Goal: Find specific page/section: Find specific page/section

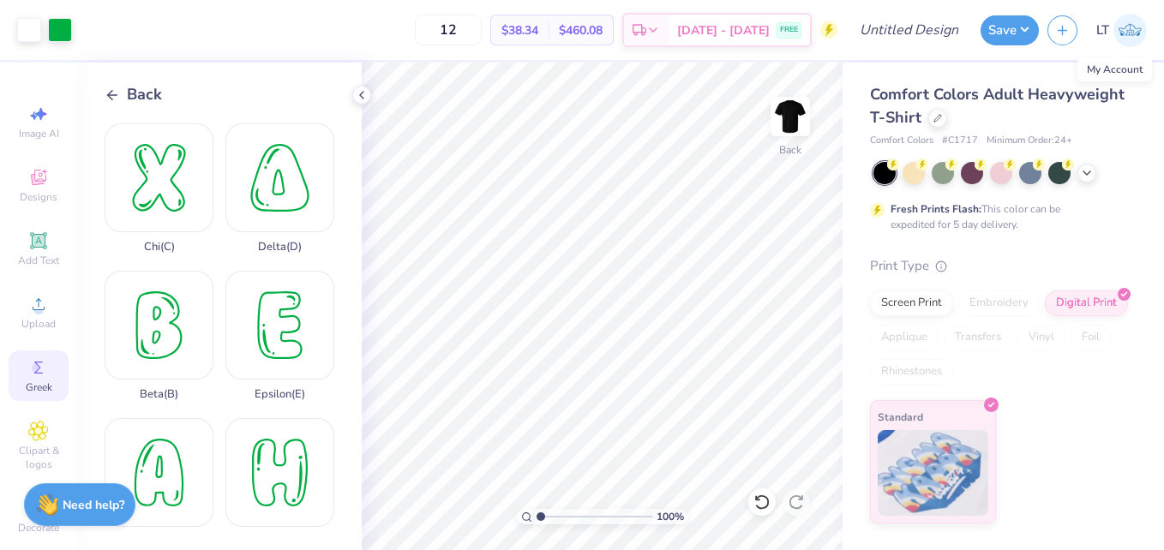
scroll to position [873, 0]
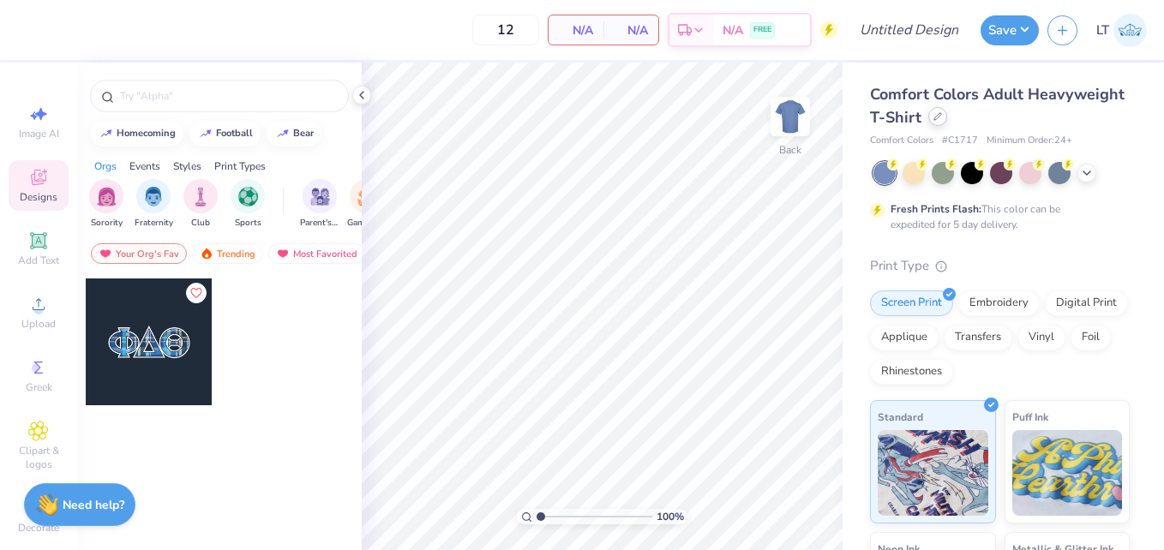
click at [941, 117] on icon at bounding box center [937, 116] width 7 height 7
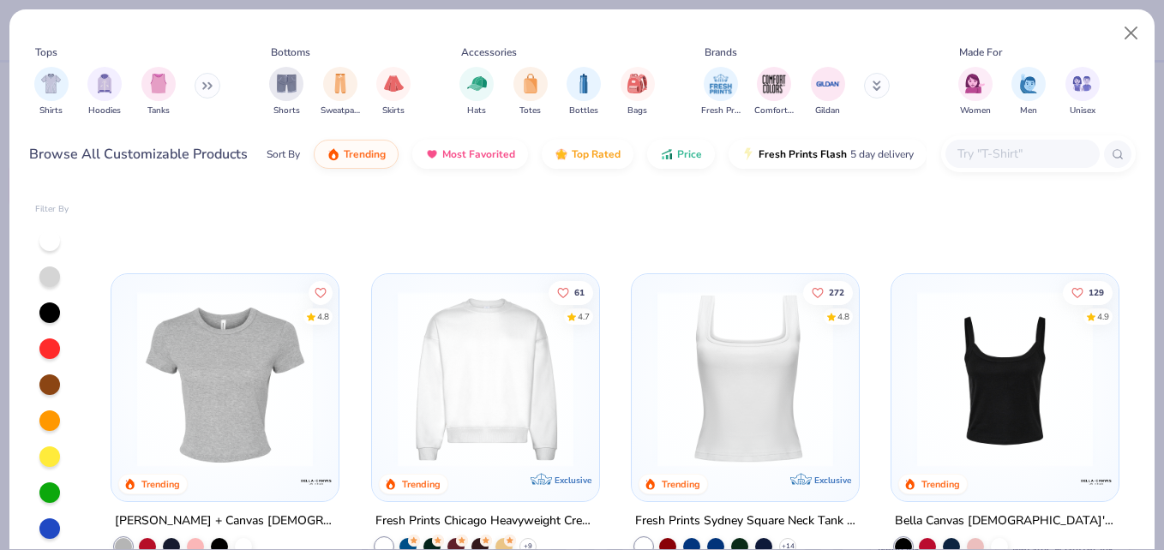
scroll to position [1023, 0]
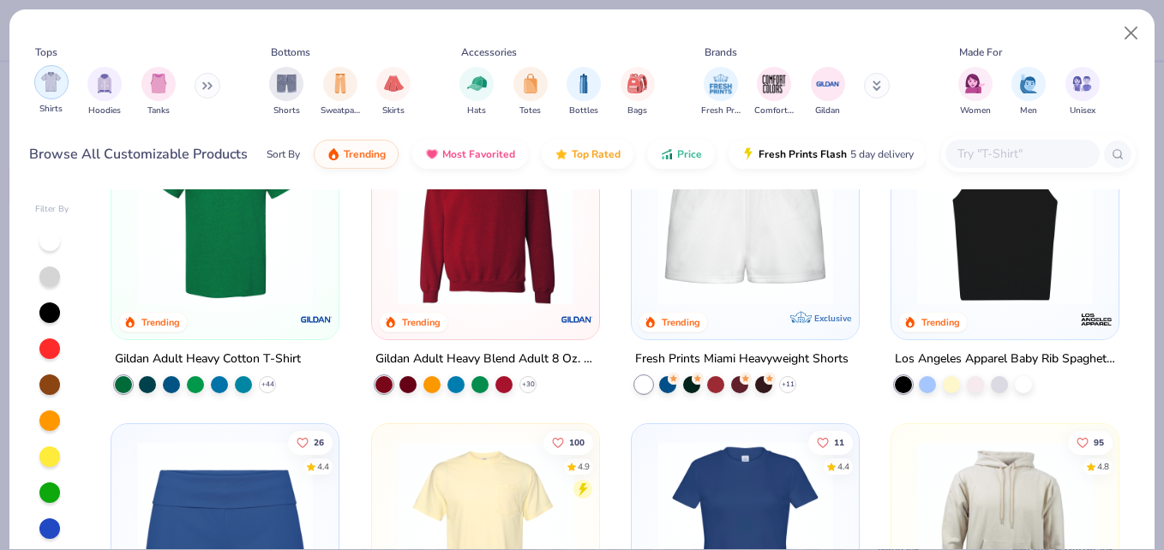
click at [57, 88] on img "filter for Shirts" at bounding box center [51, 82] width 20 height 20
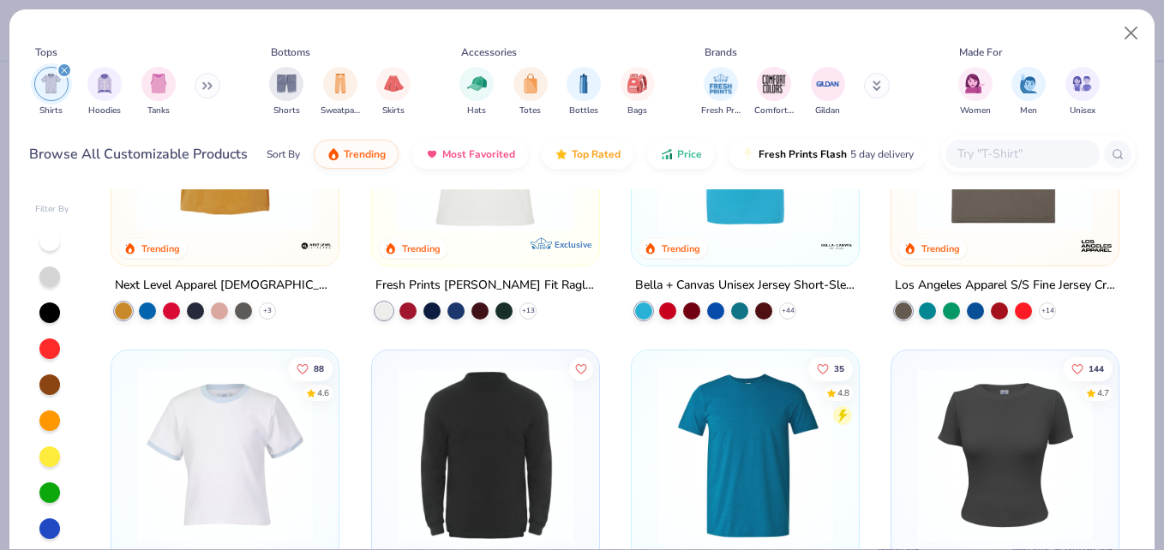
scroll to position [1228, 0]
